Goal: Book appointment/travel/reservation

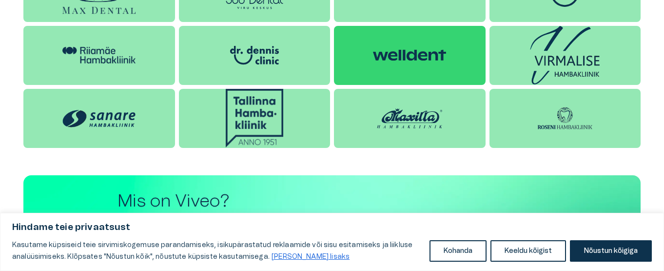
scroll to position [1171, 0]
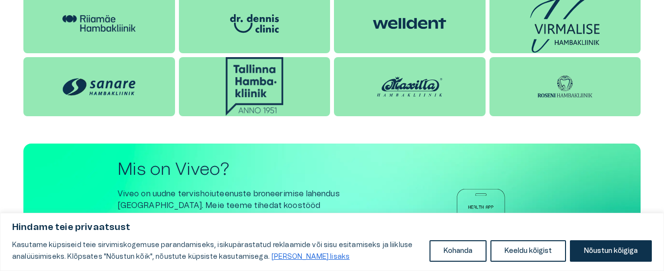
click at [257, 86] on img at bounding box center [255, 86] width 58 height 59
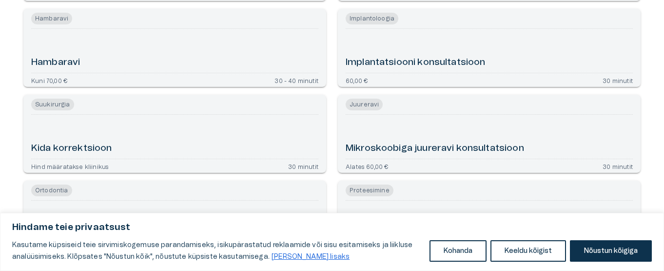
scroll to position [488, 0]
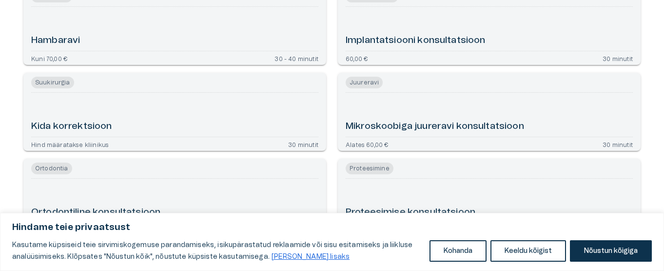
click at [360, 88] on span "Juureravi" at bounding box center [364, 83] width 37 height 12
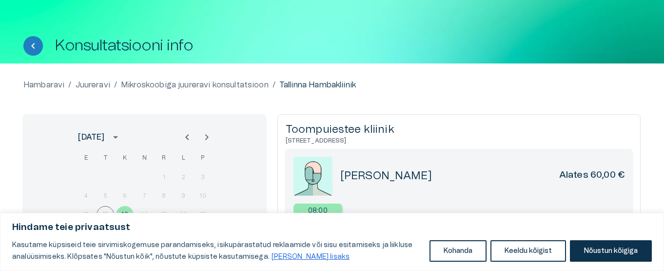
scroll to position [22, 0]
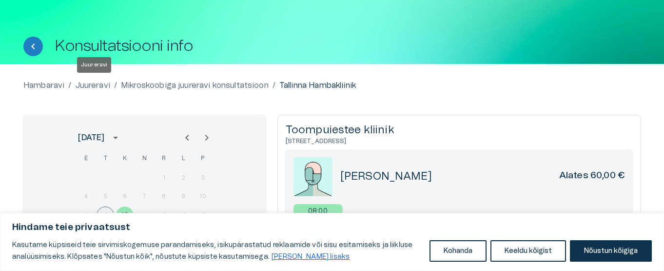
click at [92, 86] on p "Juureravi" at bounding box center [93, 86] width 35 height 12
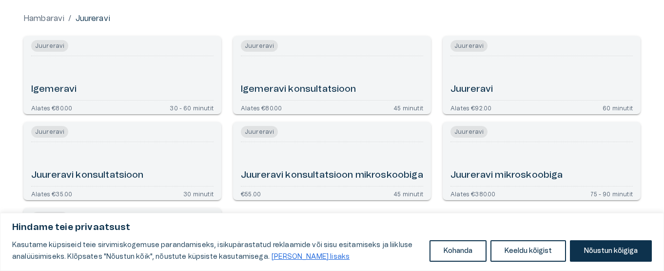
scroll to position [86, 0]
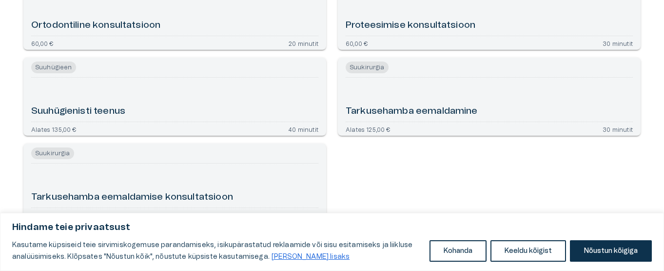
scroll to position [683, 0]
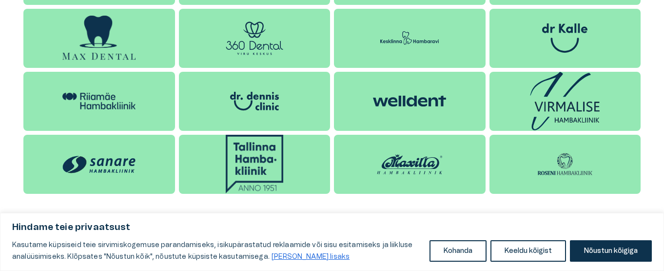
scroll to position [1085, 0]
